Goal: Check status: Check status

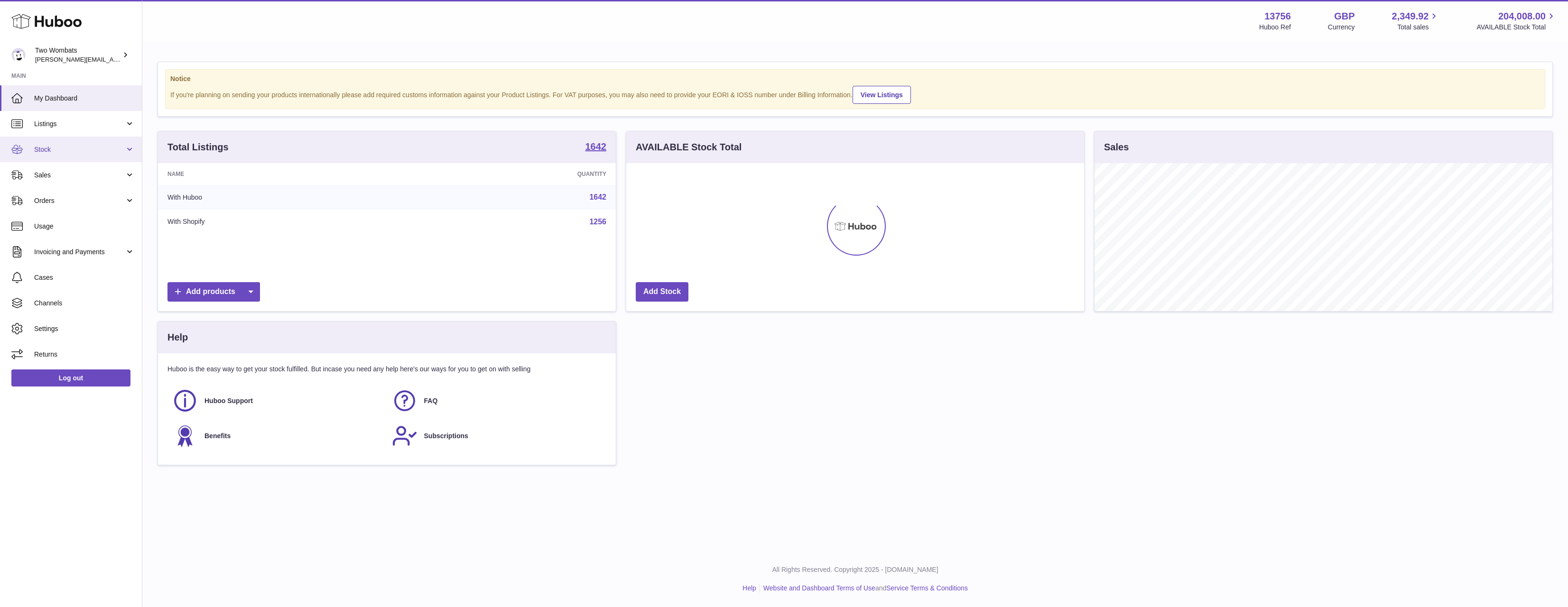
scroll to position [148, 458]
click at [61, 125] on span "Listings" at bounding box center [79, 123] width 91 height 9
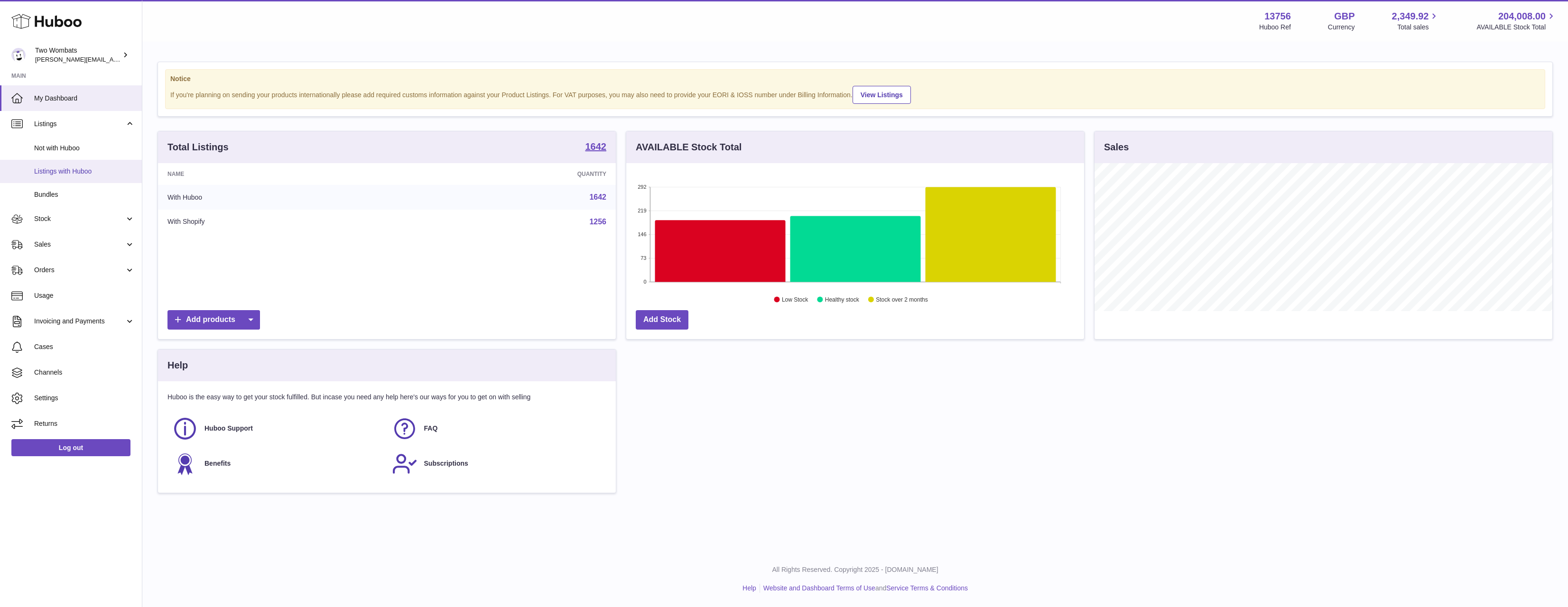
click at [70, 169] on span "Listings with Huboo" at bounding box center [84, 171] width 100 height 9
click at [63, 220] on span "Stock" at bounding box center [79, 218] width 91 height 9
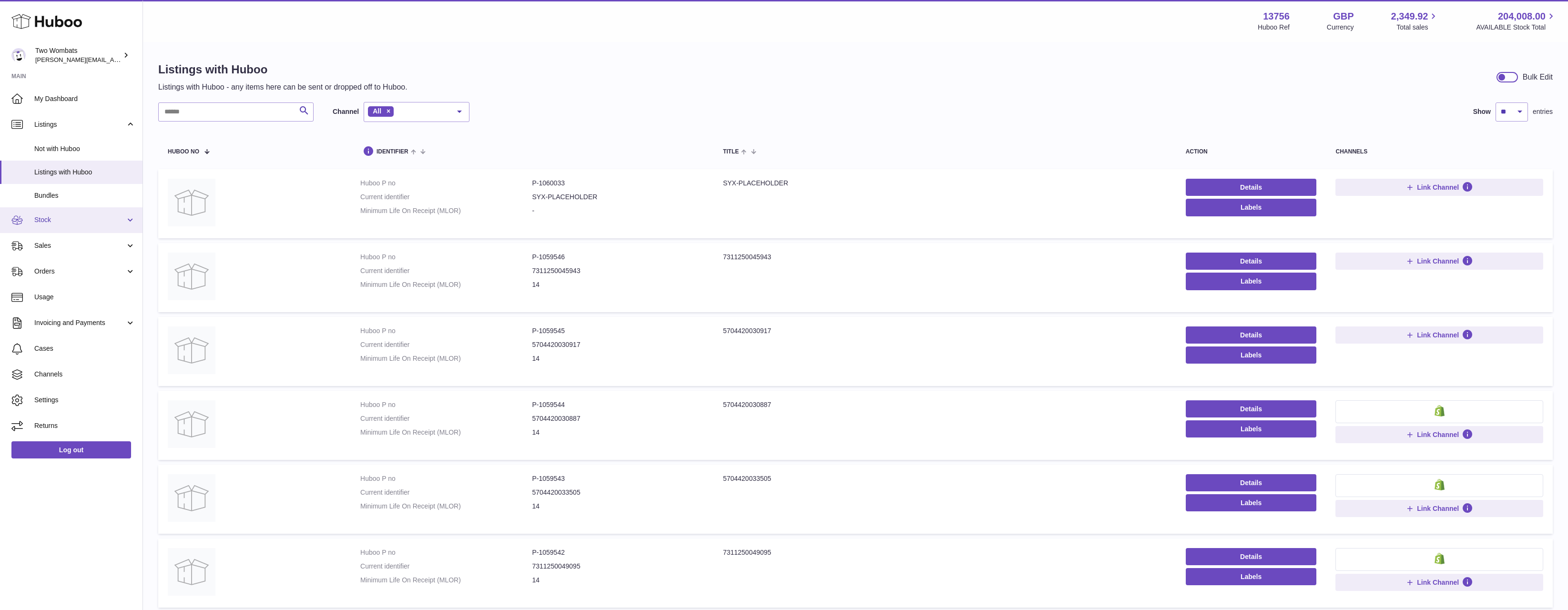
click at [68, 215] on link "Stock" at bounding box center [71, 220] width 142 height 26
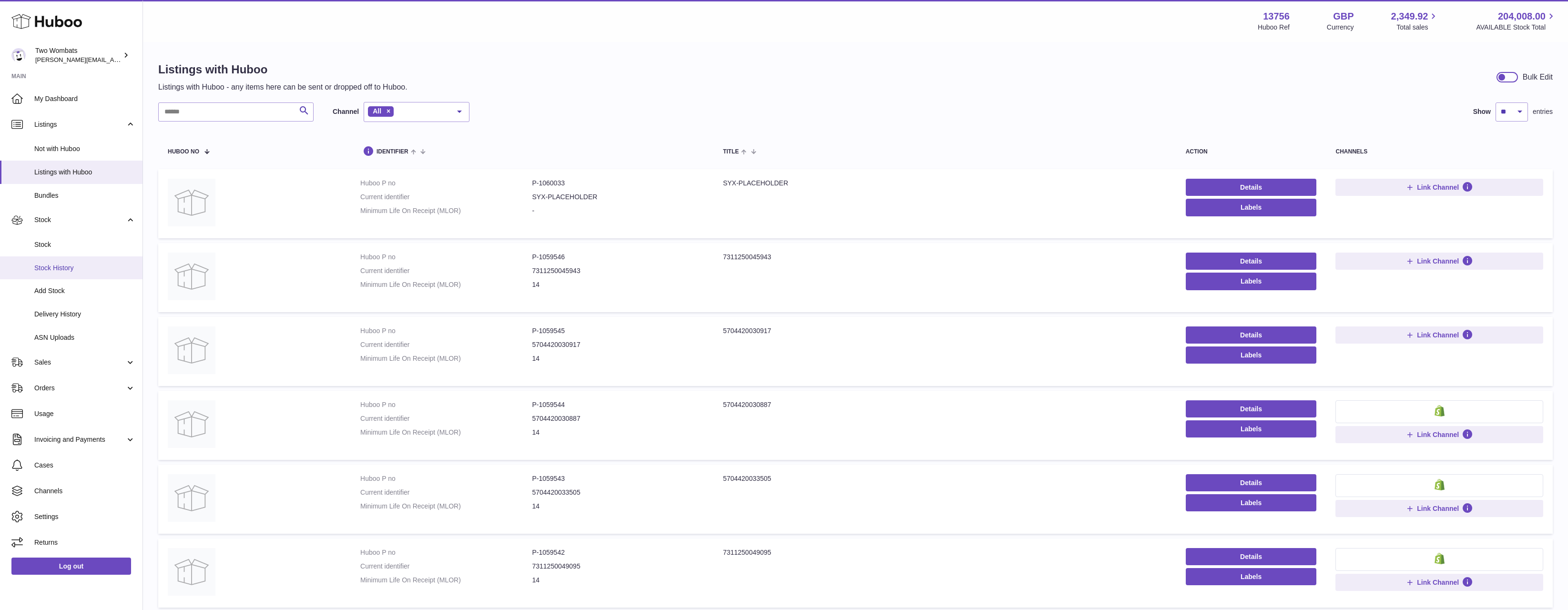
click at [66, 265] on span "Stock History" at bounding box center [84, 268] width 101 height 9
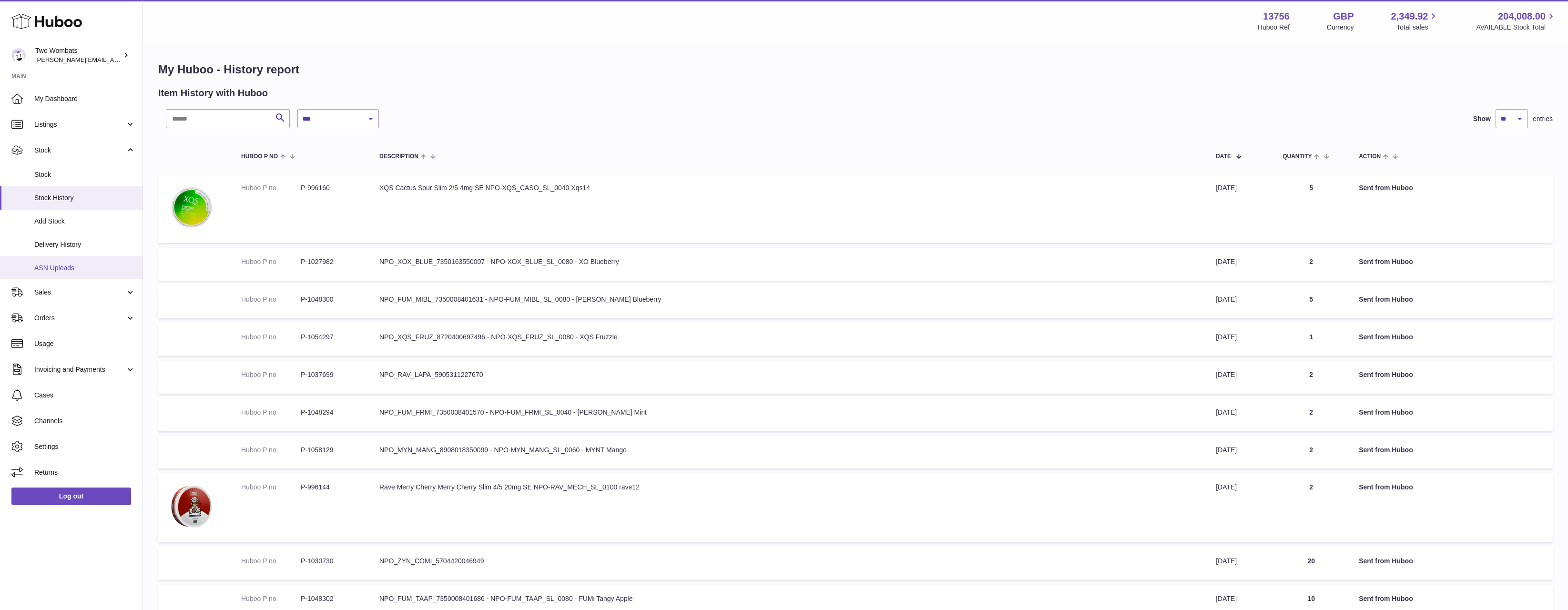
click at [88, 260] on link "ASN Uploads" at bounding box center [71, 268] width 142 height 23
click at [90, 251] on link "Delivery History" at bounding box center [71, 244] width 142 height 23
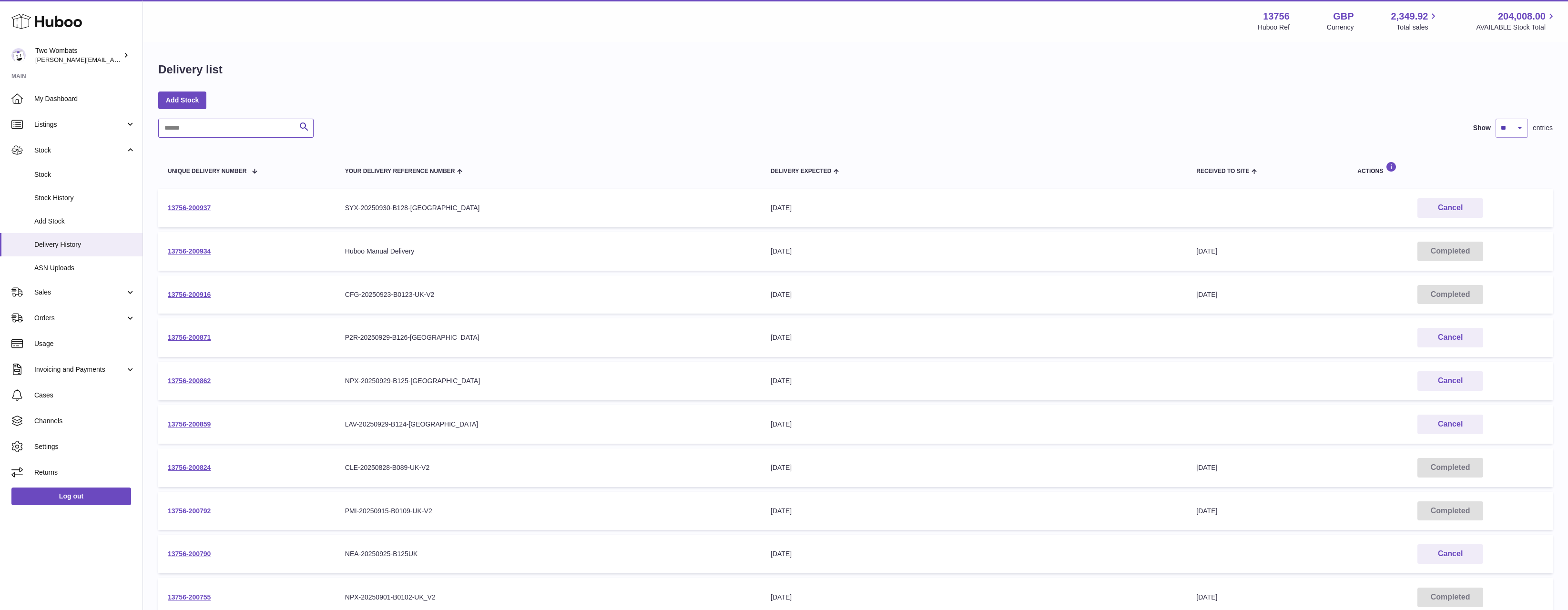
click at [231, 127] on input "text" at bounding box center [236, 128] width 155 height 19
paste input "**********"
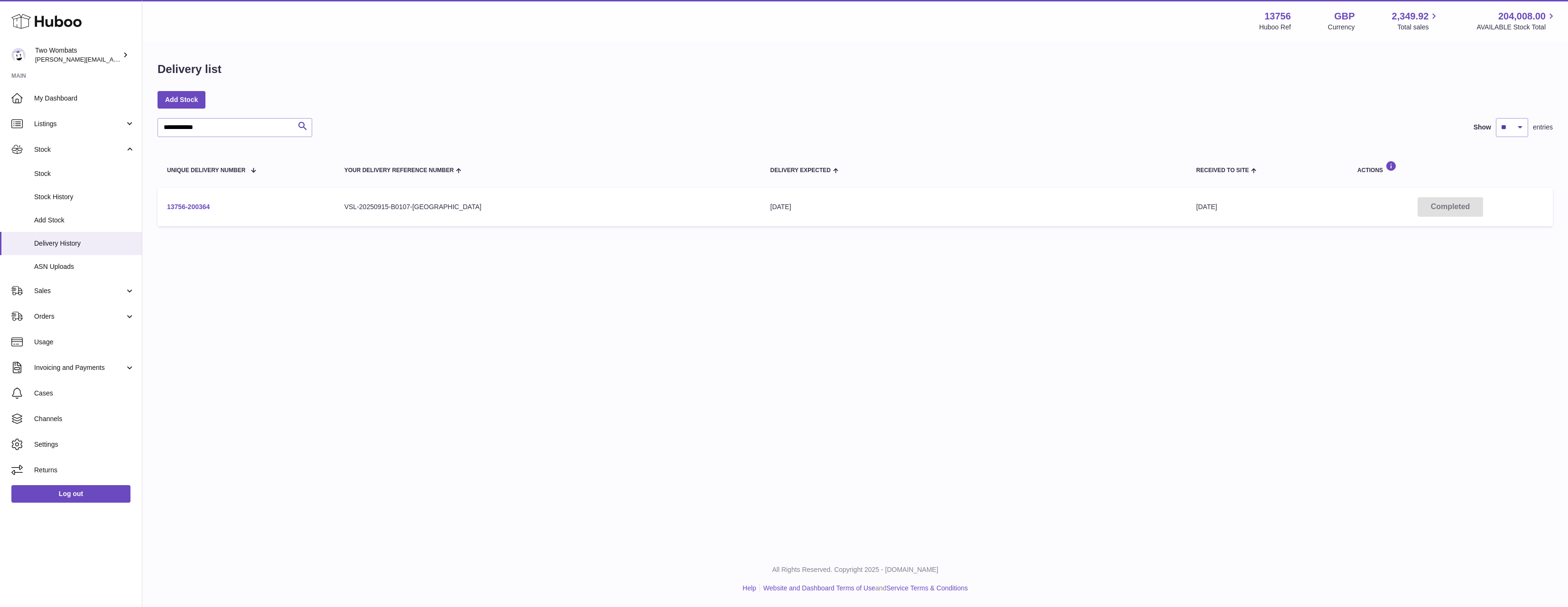
click at [203, 210] on link "13756-200364" at bounding box center [188, 207] width 43 height 7
click at [240, 133] on input "**********" at bounding box center [235, 127] width 155 height 19
paste input "text"
click at [193, 207] on link "13756-200361" at bounding box center [188, 207] width 43 height 7
click at [268, 128] on input "**********" at bounding box center [235, 127] width 155 height 19
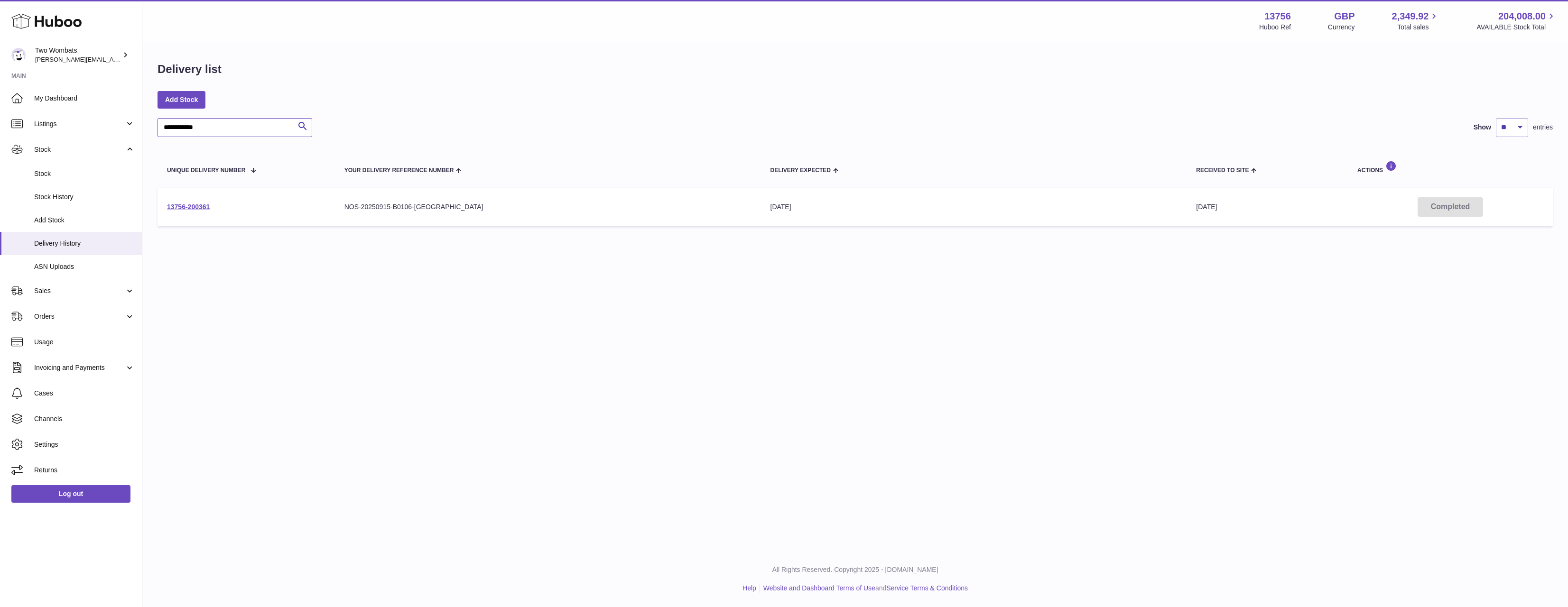
paste input "text"
drag, startPoint x: 453, startPoint y: 185, endPoint x: 414, endPoint y: 203, distance: 43.0
click at [414, 203] on table "Unique Delivery Number Your Delivery Reference Number Delivery Expected Receive…" at bounding box center [855, 189] width 1395 height 85
click at [414, 203] on div "P2R-20250908-B098-[GEOGRAPHIC_DATA]" at bounding box center [548, 207] width 407 height 9
drag, startPoint x: 335, startPoint y: 198, endPoint x: 466, endPoint y: 205, distance: 131.2
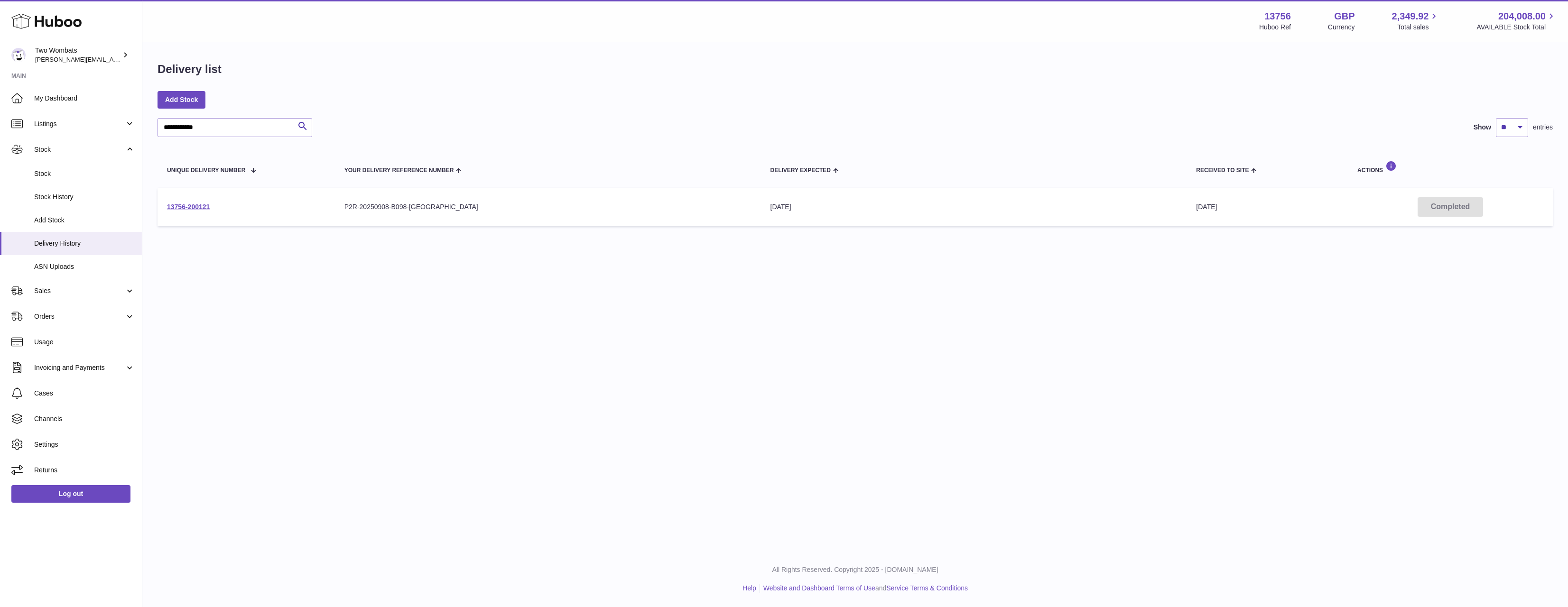
click at [466, 205] on tr "13756-200121 Your Delivery Reference Number P2R-20250908-B098-UK Delivery Expec…" at bounding box center [855, 207] width 1395 height 38
click at [466, 205] on div "P2R-20250908-B098-UK" at bounding box center [548, 207] width 407 height 9
click at [225, 210] on td "13756-200121" at bounding box center [247, 207] width 178 height 38
click at [186, 211] on td "13756-200121" at bounding box center [247, 207] width 178 height 38
click at [187, 204] on link "13756-200121" at bounding box center [188, 207] width 43 height 7
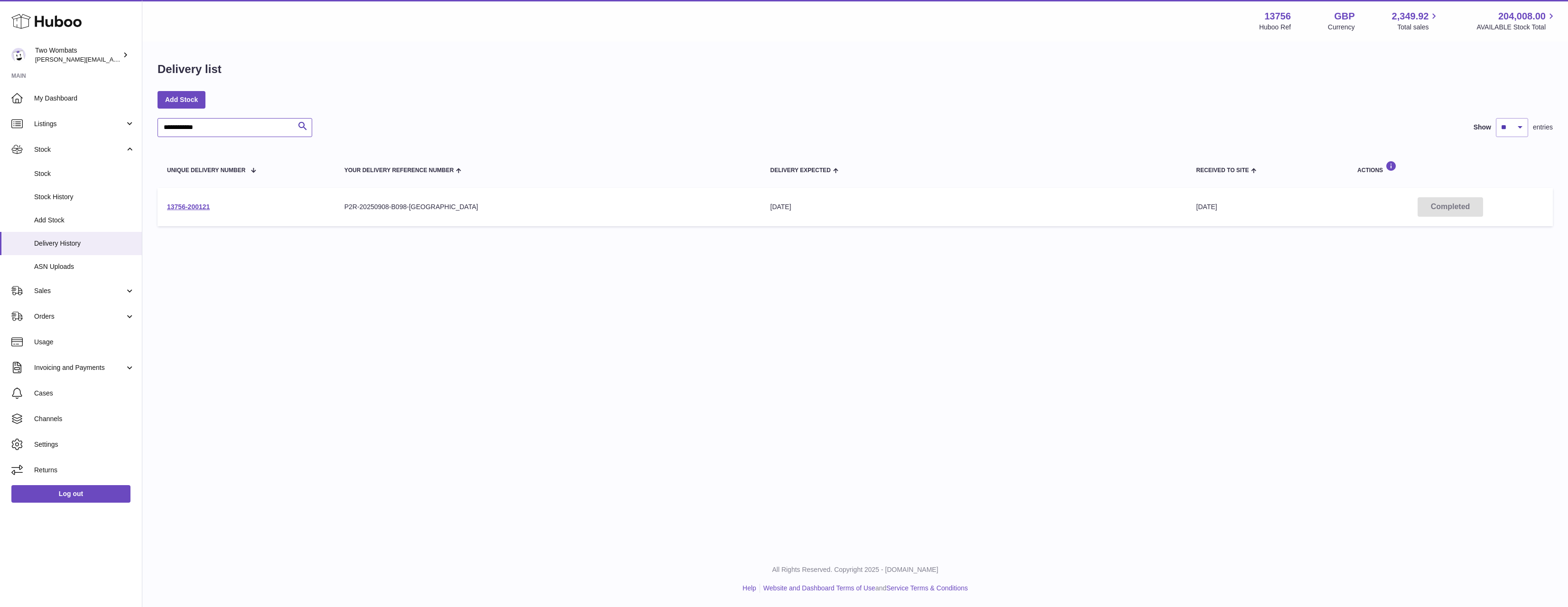
click at [234, 133] on input "**********" at bounding box center [235, 127] width 155 height 19
paste input "text"
type input "**********"
click at [181, 201] on td "13756-199964" at bounding box center [247, 207] width 178 height 38
click at [181, 213] on td "13756-199964" at bounding box center [247, 207] width 178 height 38
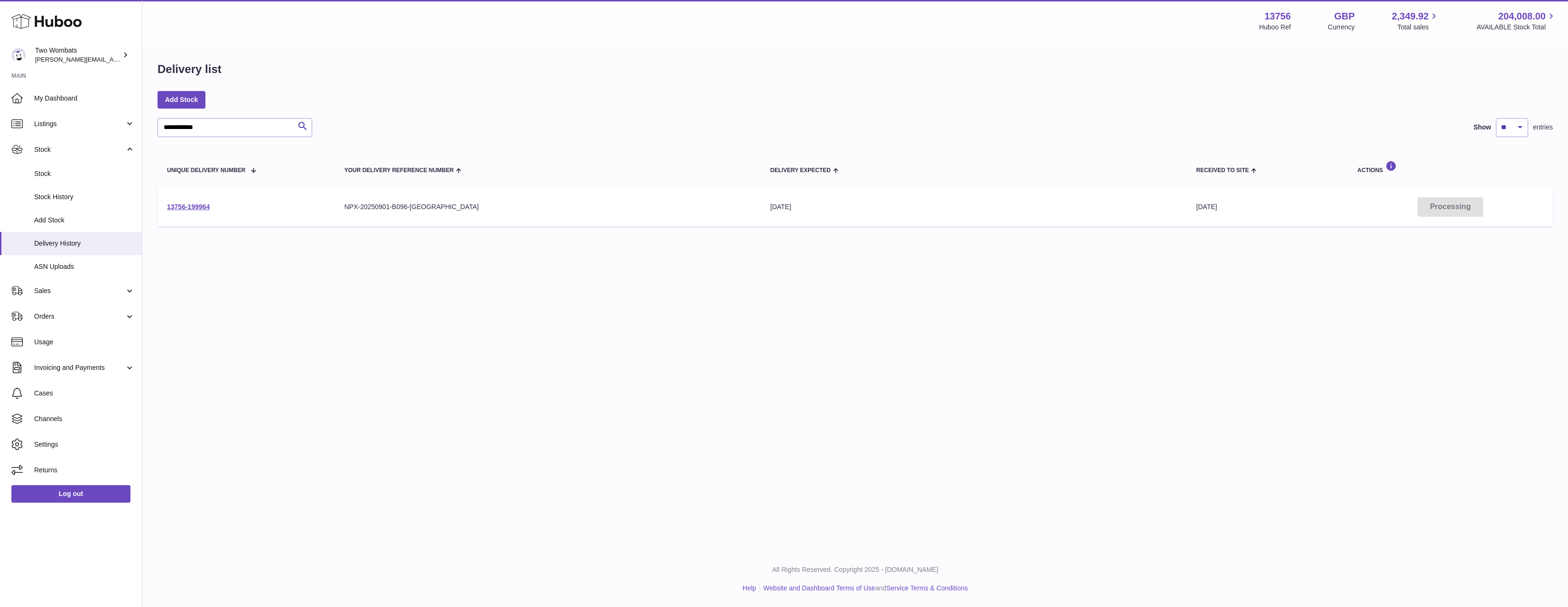
click at [184, 202] on td "13756-199964" at bounding box center [247, 207] width 178 height 38
click at [186, 206] on link "13756-199964" at bounding box center [188, 207] width 43 height 7
drag, startPoint x: 378, startPoint y: 146, endPoint x: 245, endPoint y: 254, distance: 171.3
drag, startPoint x: 226, startPoint y: 135, endPoint x: 49, endPoint y: 129, distance: 177.1
click at [49, 129] on div "**********" at bounding box center [784, 304] width 1568 height 607
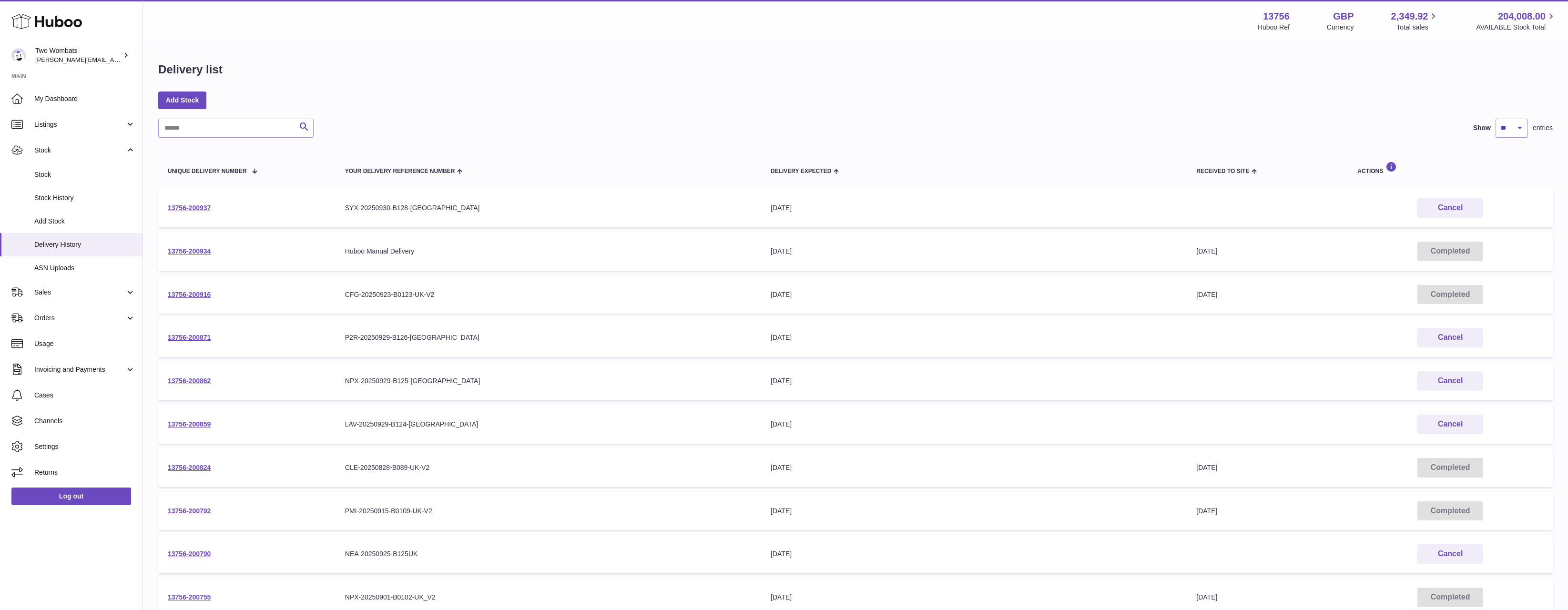
click at [185, 243] on td "13756-200934" at bounding box center [247, 251] width 177 height 39
click at [180, 288] on td "13756-200916" at bounding box center [247, 295] width 177 height 39
click at [187, 468] on link "13756-200824" at bounding box center [189, 467] width 43 height 7
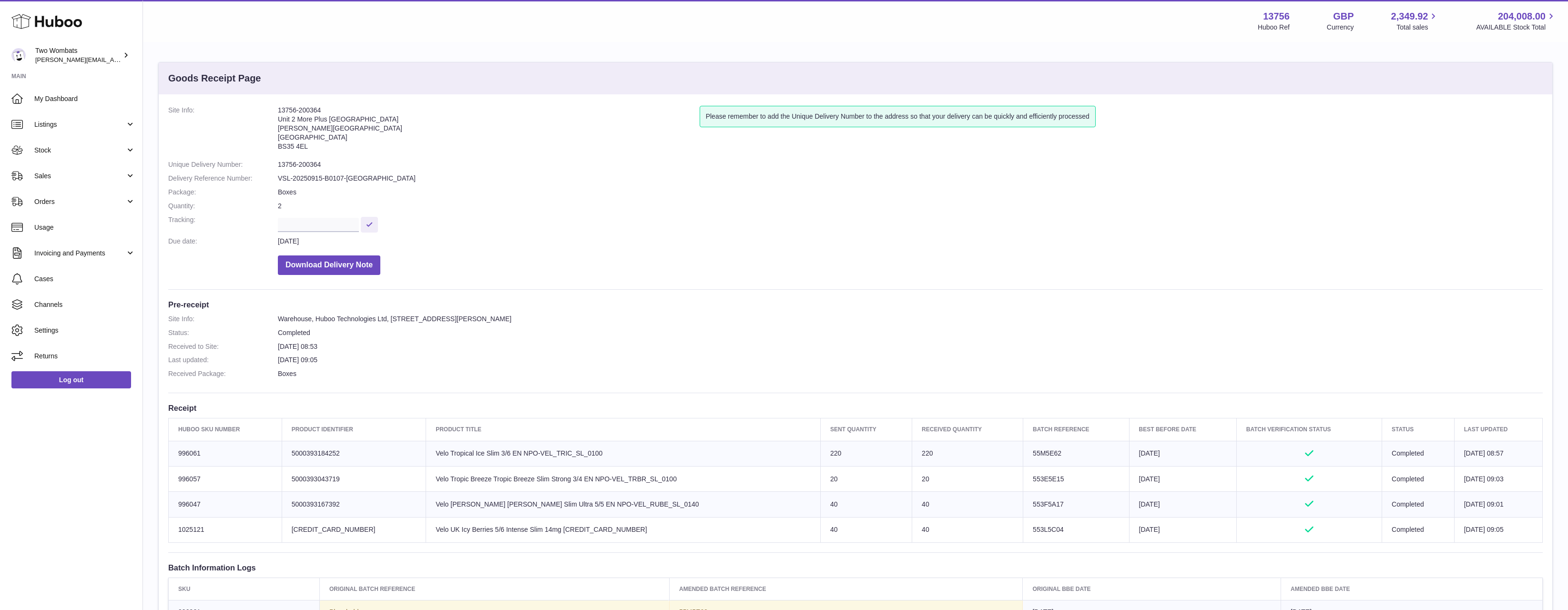
drag, startPoint x: 1119, startPoint y: 499, endPoint x: 1136, endPoint y: 508, distance: 19.2
click at [1136, 508] on tbody "Huboo SKU Number 996061 Client Identifier 5000393184252 Product title Velo Trop…" at bounding box center [856, 491] width 1374 height 102
click at [1136, 508] on td "Best Before Date 2026-09-15" at bounding box center [1182, 504] width 107 height 25
drag, startPoint x: 1155, startPoint y: 534, endPoint x: 1105, endPoint y: 532, distance: 50.0
click at [1129, 532] on td "Best Before Date 2026-09-15" at bounding box center [1182, 529] width 107 height 25
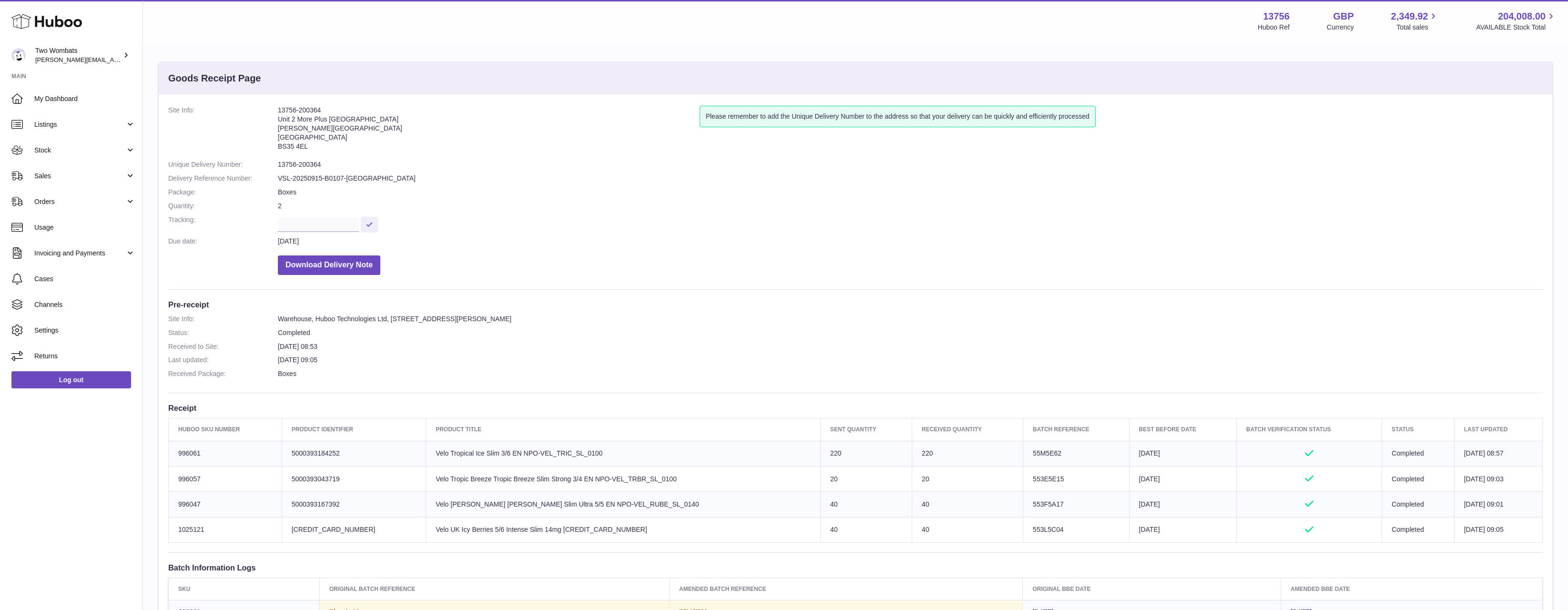
click at [1169, 504] on td "Best Before Date 2026-09-15" at bounding box center [1182, 504] width 107 height 25
drag, startPoint x: 1161, startPoint y: 502, endPoint x: 1115, endPoint y: 486, distance: 48.7
click at [1115, 486] on tbody "Huboo SKU Number 996061 Client Identifier 5000393184252 Product title Velo Trop…" at bounding box center [856, 491] width 1374 height 102
click at [1129, 486] on td "Best Before Date 2026-09-15" at bounding box center [1182, 478] width 107 height 25
drag, startPoint x: 52, startPoint y: 78, endPoint x: 58, endPoint y: 77, distance: 6.1
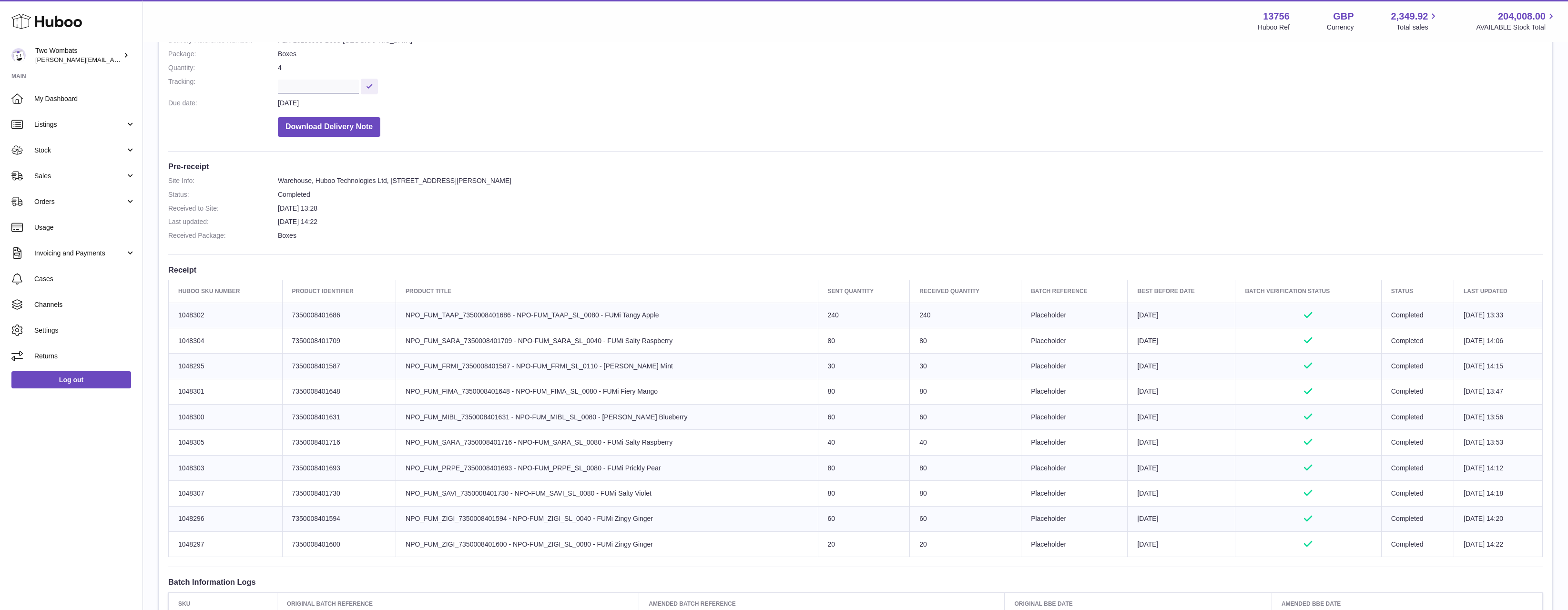
scroll to position [143, 0]
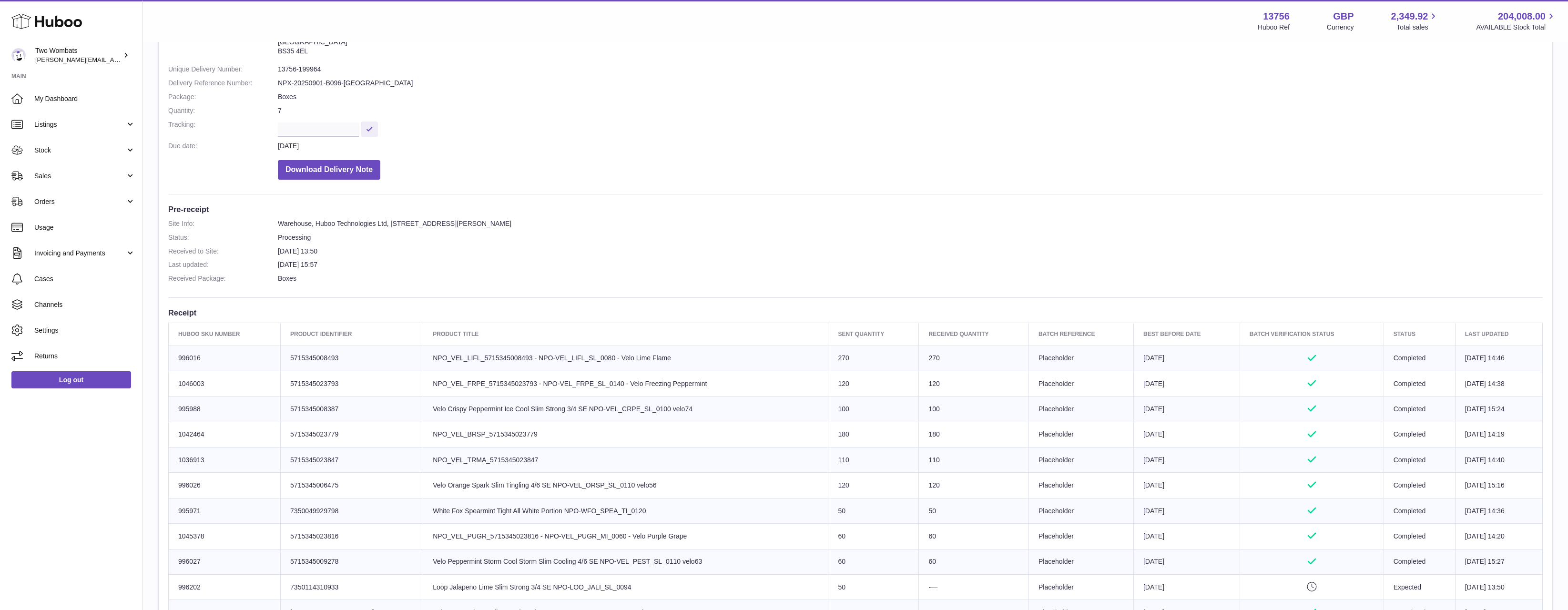
scroll to position [286, 0]
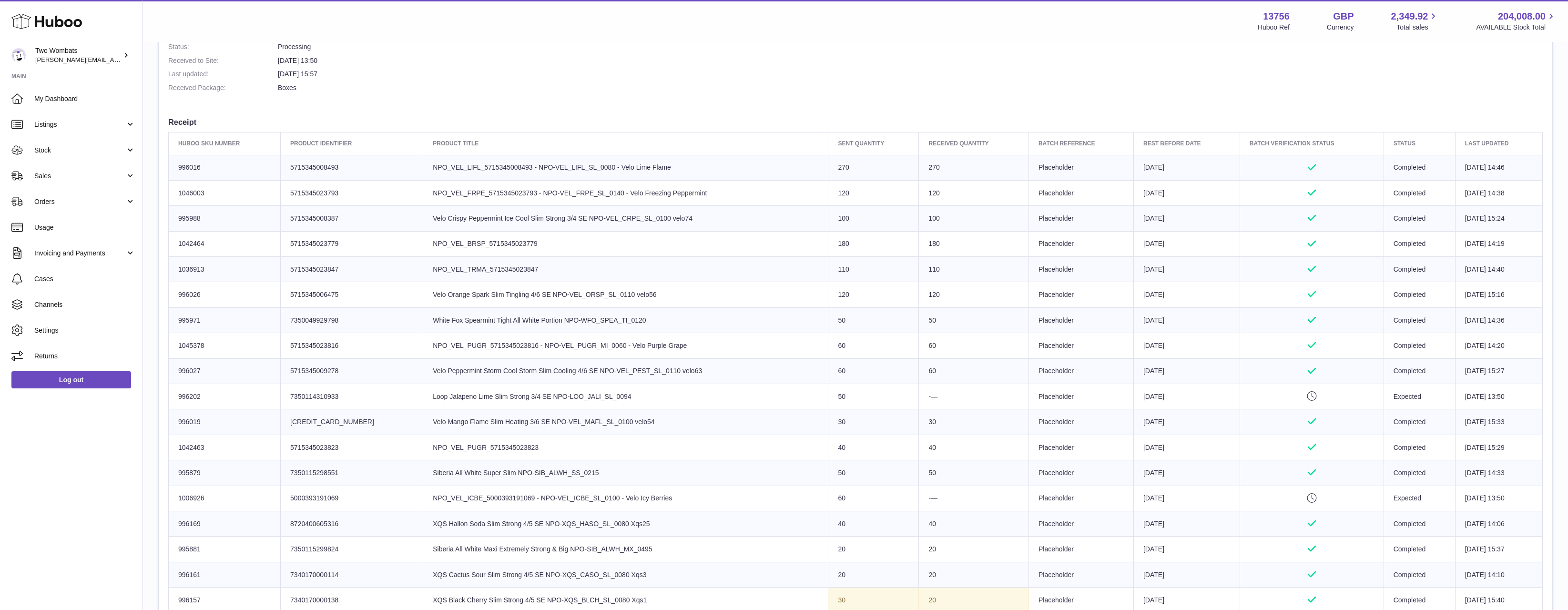
drag, startPoint x: 1172, startPoint y: 539, endPoint x: 1098, endPoint y: 499, distance: 84.1
click at [1160, 502] on tbody "Huboo SKU Number 996016 Client Identifier 5715345008493 Product title NPO_VEL_L…" at bounding box center [856, 485] width 1374 height 661
drag, startPoint x: 722, startPoint y: 435, endPoint x: 704, endPoint y: 430, distance: 18.7
click at [714, 435] on td "Product title NPO_VEL_PUGR_5715345023823" at bounding box center [626, 447] width 405 height 25
drag, startPoint x: 405, startPoint y: 392, endPoint x: 649, endPoint y: 406, distance: 244.4
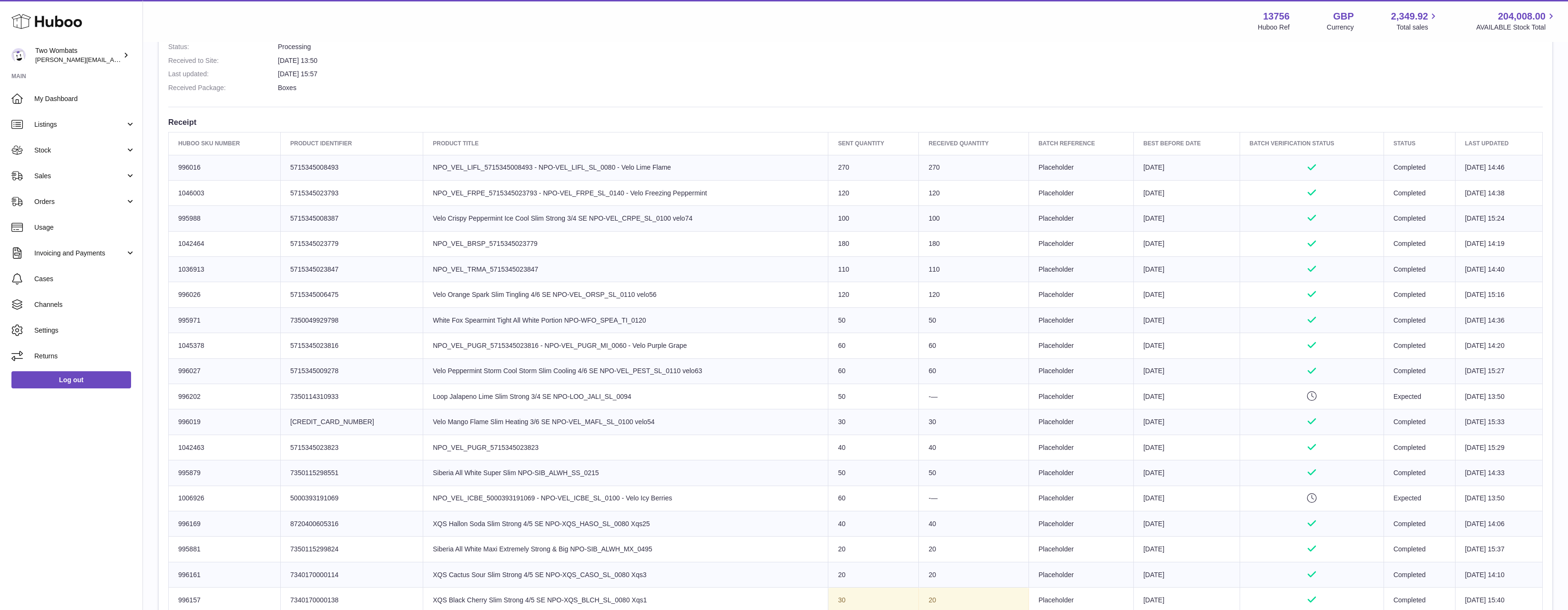
click at [649, 406] on td "Product title Loop Jalapeno Lime Slim Strong 3/4 SE NPO-LOO_JALI_SL_0094" at bounding box center [626, 396] width 405 height 25
drag, startPoint x: 417, startPoint y: 494, endPoint x: 728, endPoint y: 501, distance: 311.1
click at [728, 501] on td "Product title NPO_VEL_ICBE_5000393191069 - NPO-VEL_ICBE_SL_0100 - Velo Icy Berr…" at bounding box center [626, 498] width 405 height 25
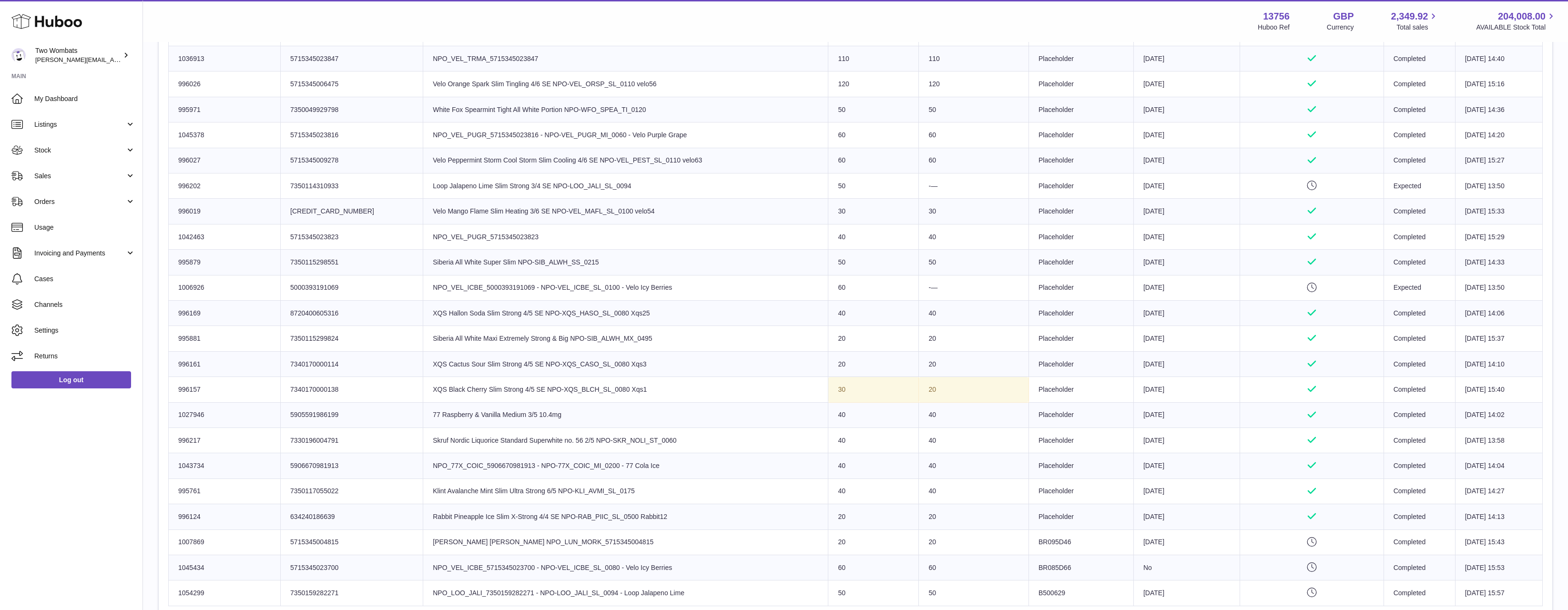
scroll to position [524, 0]
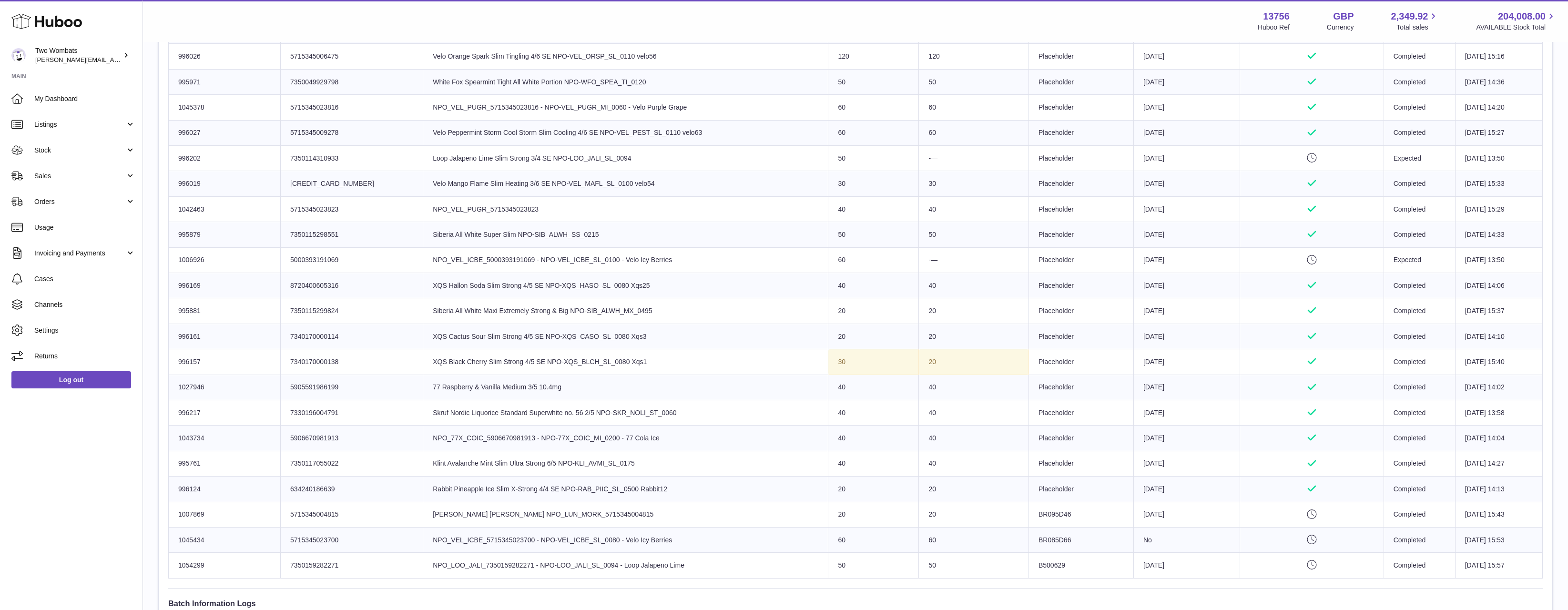
drag, startPoint x: 1158, startPoint y: 518, endPoint x: 385, endPoint y: 506, distance: 773.1
click at [385, 506] on tr "Huboo SKU Number 1007869 Client Identifier 5715345004815 Product title Lundgren…" at bounding box center [856, 514] width 1374 height 25
click at [385, 506] on td "Client Identifier 5715345004815" at bounding box center [352, 514] width 142 height 25
drag, startPoint x: 385, startPoint y: 506, endPoint x: 1213, endPoint y: 509, distance: 828.0
click at [1213, 509] on tr "Huboo SKU Number 1007869 Client Identifier 5715345004815 Product title Lundgren…" at bounding box center [856, 514] width 1374 height 25
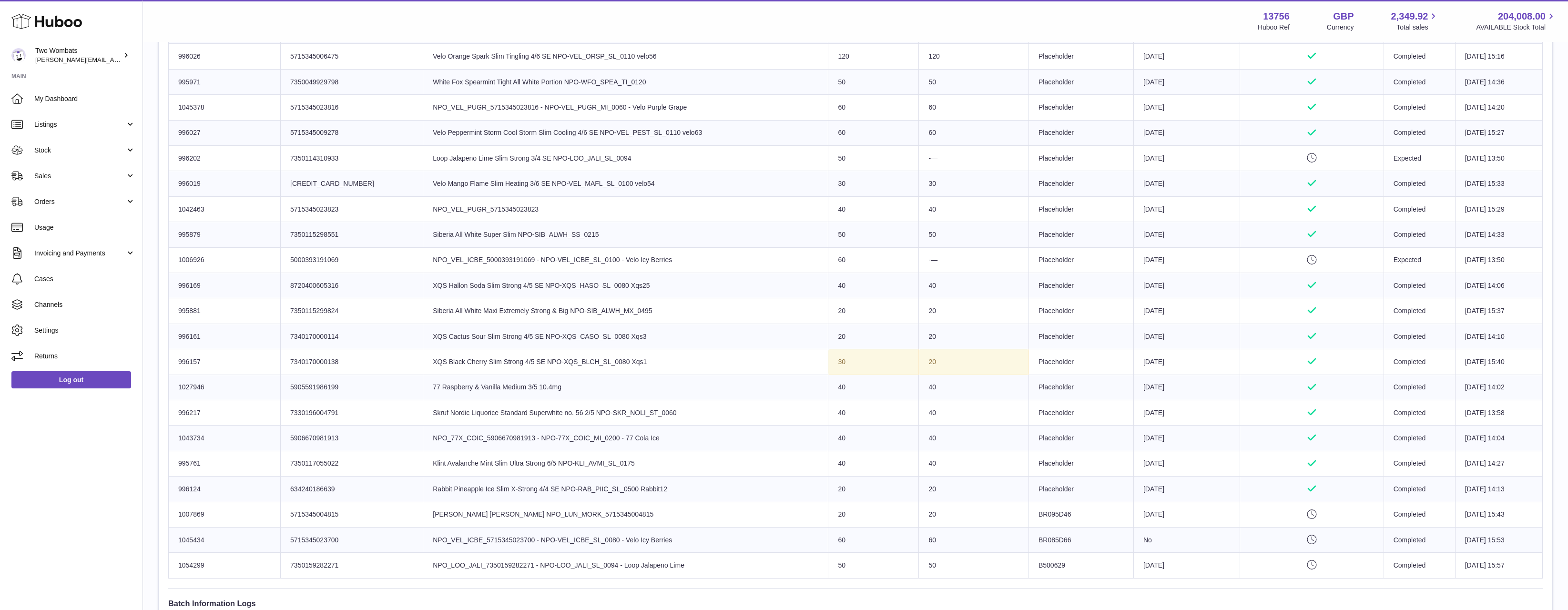
click at [1213, 509] on td "Best Before Date 2026-04-12" at bounding box center [1186, 514] width 106 height 25
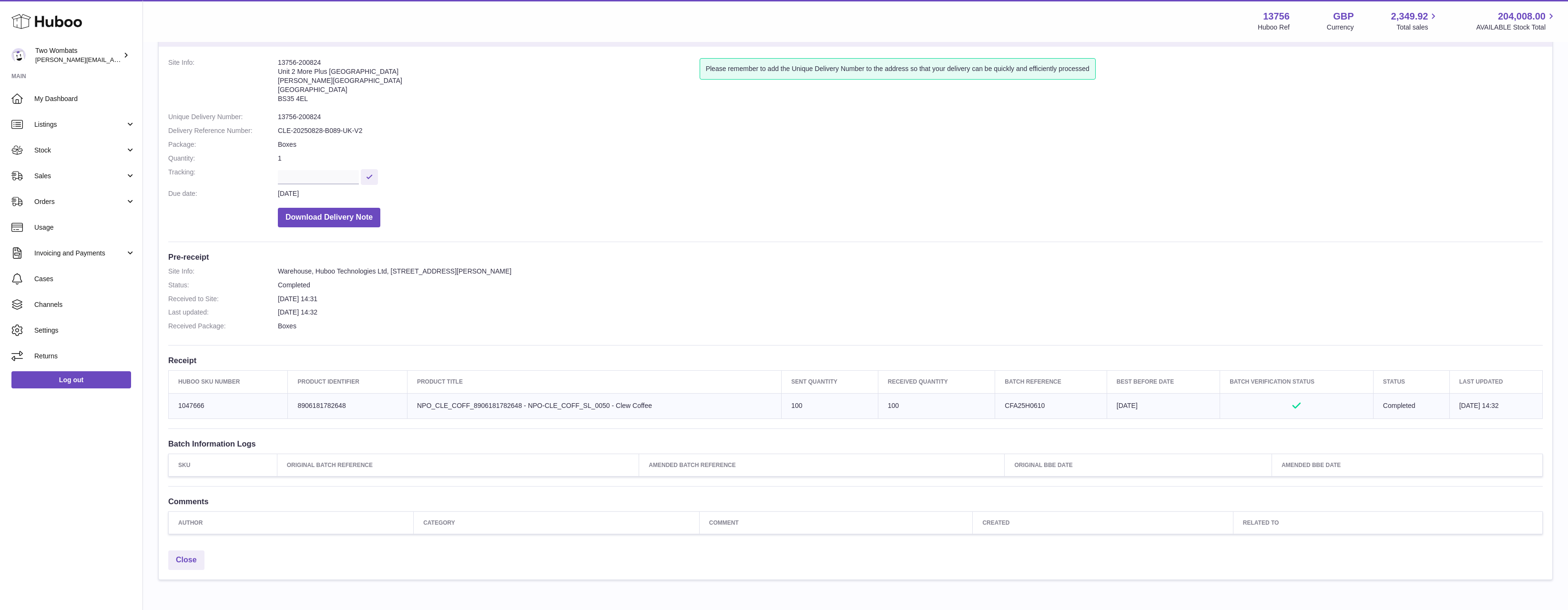
scroll to position [92, 0]
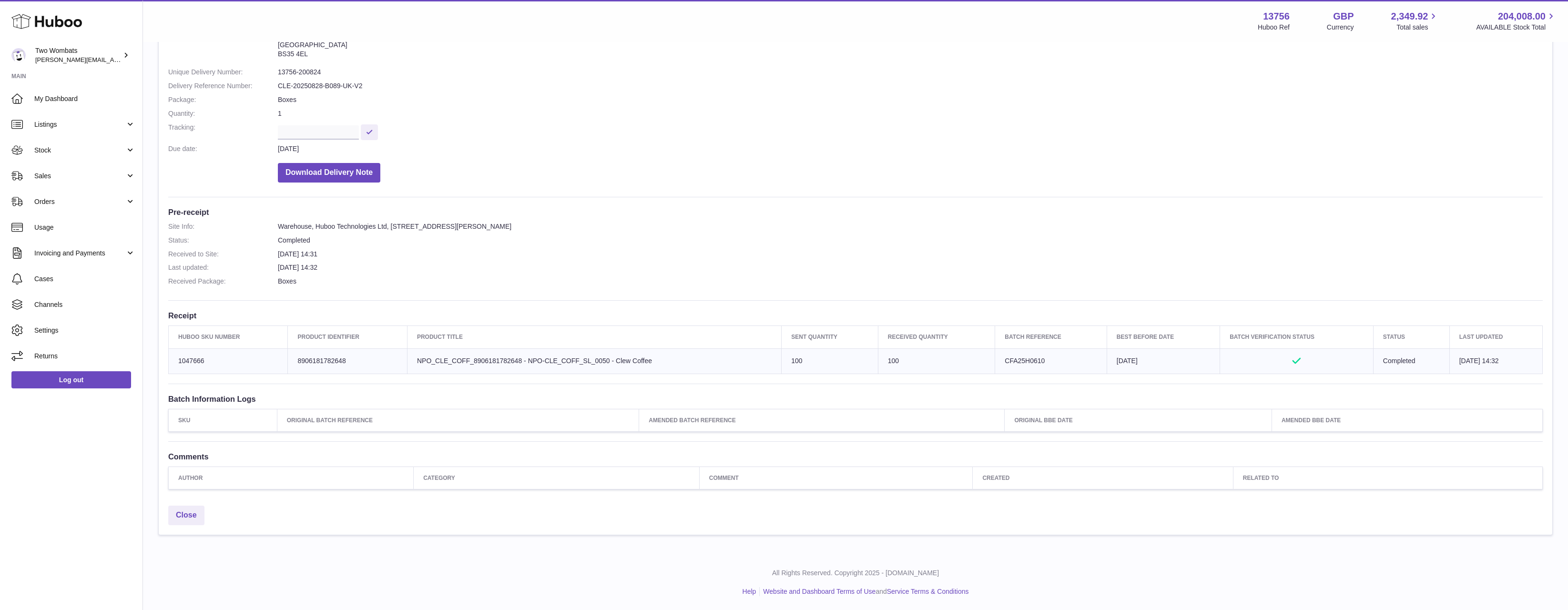
drag, startPoint x: 1158, startPoint y: 349, endPoint x: 1073, endPoint y: 359, distance: 85.6
click at [1073, 359] on tr "Huboo SKU Number 1047666 Client Identifier 8906181782648 Product title NPO_CLE_…" at bounding box center [856, 361] width 1374 height 25
click at [1085, 359] on td "Batch Reference CFA25H0610" at bounding box center [1051, 361] width 111 height 25
click at [1196, 377] on div "Site Info: 13756-200824 Unit [GEOGRAPHIC_DATA][STREET_ADDRESS][PERSON_NAME] Ple…" at bounding box center [856, 251] width 1394 height 499
click at [1177, 375] on div "Site Info: 13756-200824 Unit [GEOGRAPHIC_DATA][STREET_ADDRESS][PERSON_NAME] Ple…" at bounding box center [856, 251] width 1394 height 499
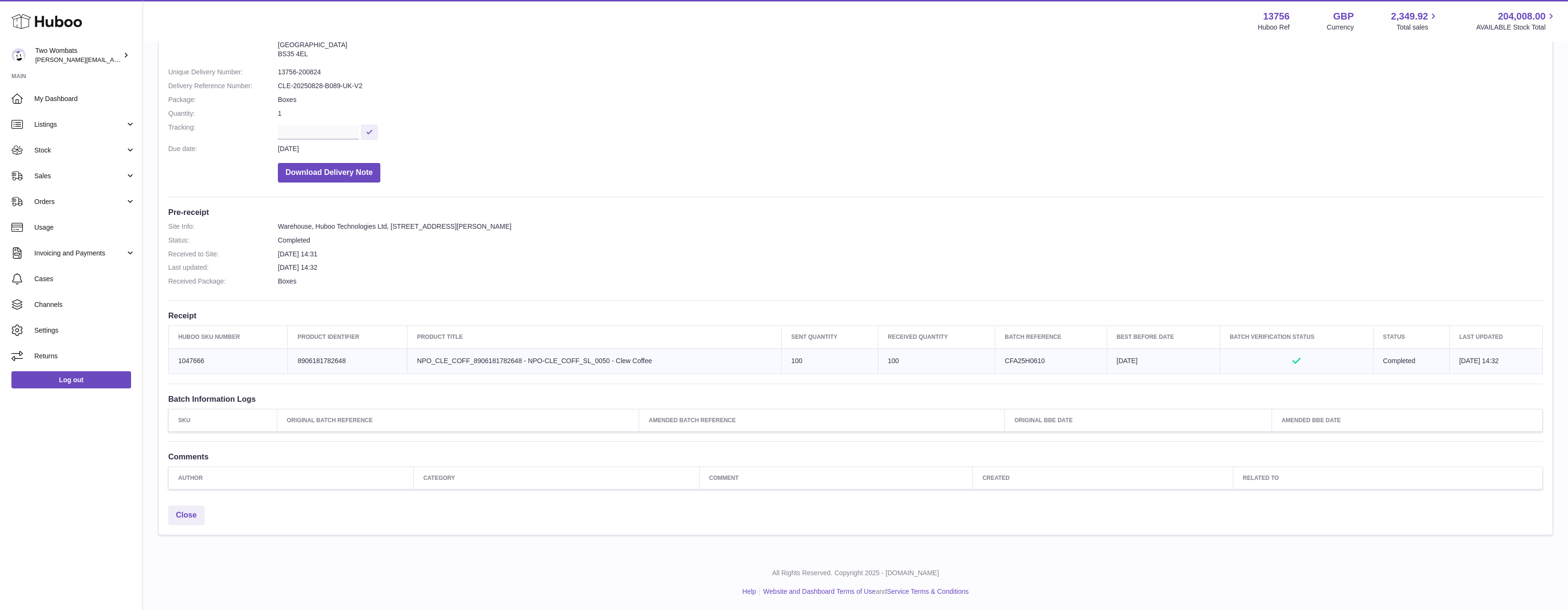
drag, startPoint x: 1161, startPoint y: 361, endPoint x: 1100, endPoint y: 367, distance: 61.3
click at [1107, 367] on td "Best Before Date [DATE]" at bounding box center [1163, 361] width 113 height 25
